Goal: Navigation & Orientation: Find specific page/section

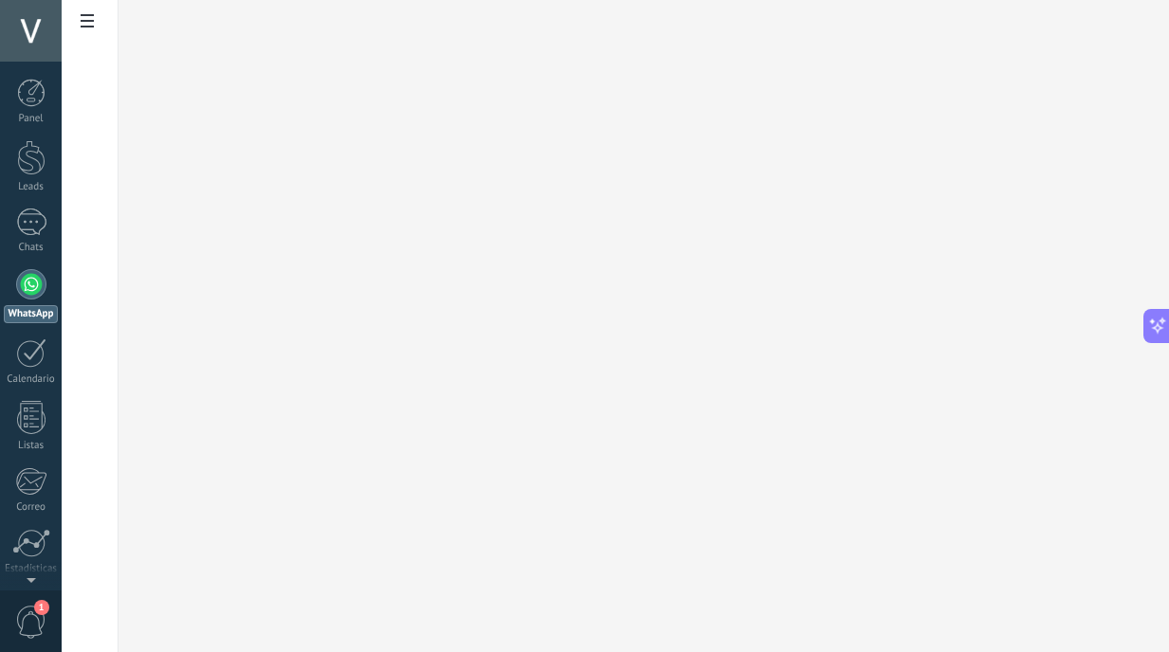
click at [18, 291] on div at bounding box center [31, 284] width 30 height 30
click at [30, 284] on div at bounding box center [31, 284] width 30 height 30
click at [48, 229] on link "Chats" at bounding box center [31, 230] width 62 height 45
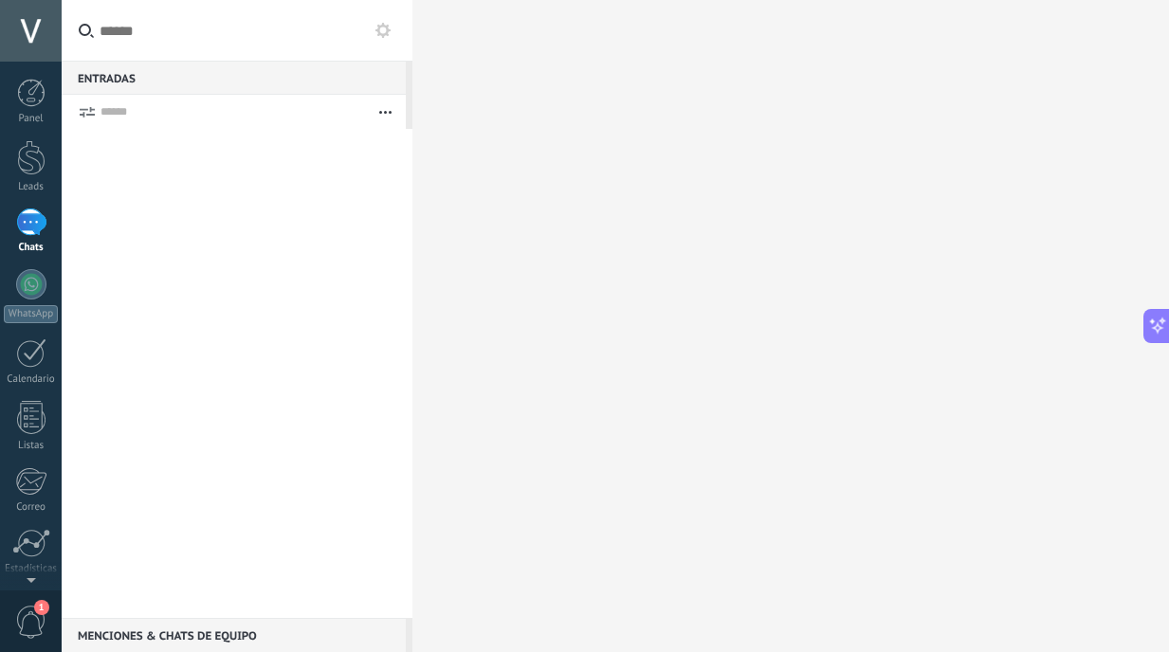
click at [30, 618] on span "1" at bounding box center [31, 622] width 32 height 33
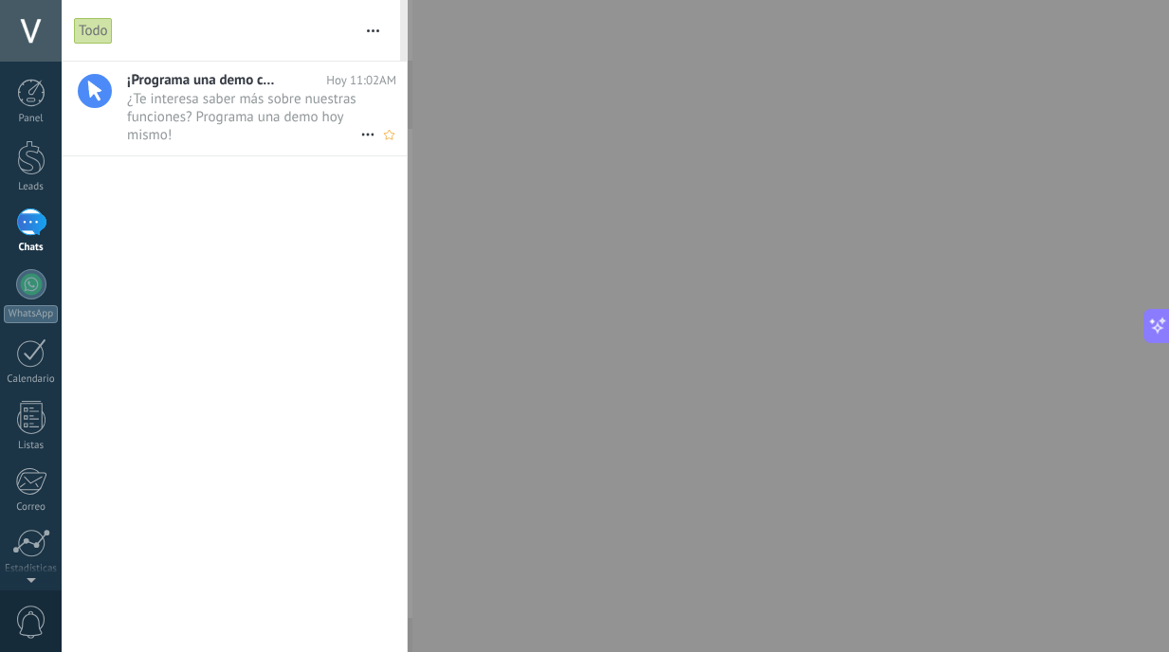
click at [225, 104] on span "¿Te interesa saber más sobre nuestras funciones? Programa una demo hoy mismo! •…" at bounding box center [243, 116] width 233 height 53
click at [11, 620] on div "0" at bounding box center [31, 620] width 62 height 63
